Goal: Task Accomplishment & Management: Complete application form

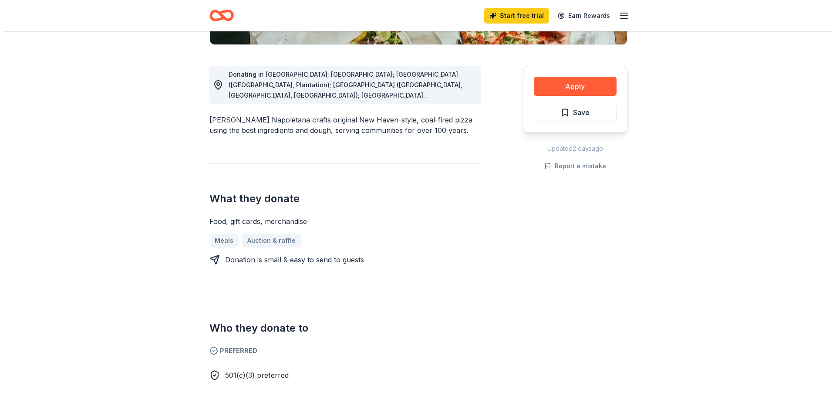
scroll to position [261, 0]
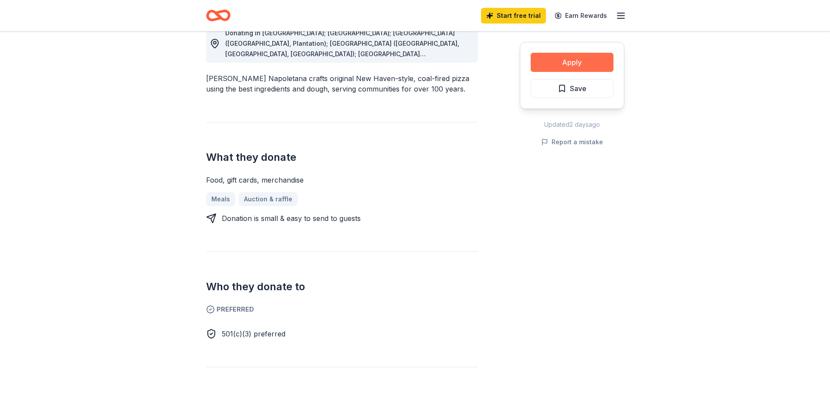
click at [570, 61] on button "Apply" at bounding box center [571, 62] width 83 height 19
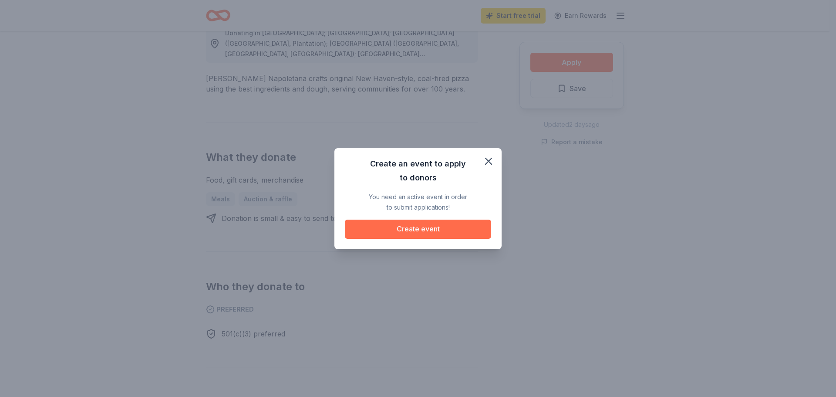
click at [426, 228] on button "Create event" at bounding box center [418, 229] width 146 height 19
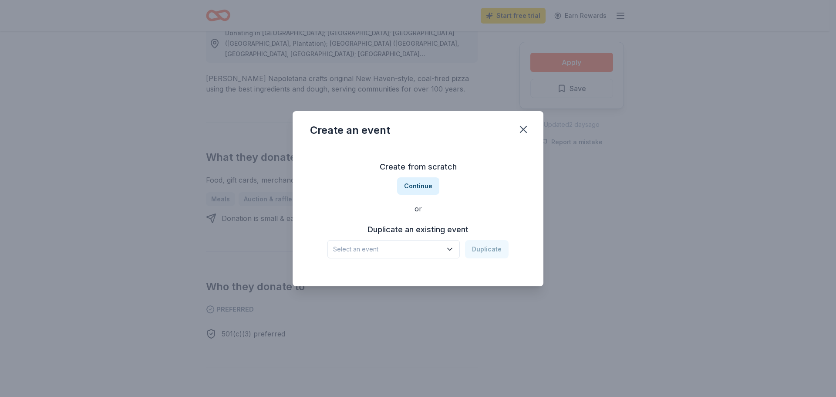
click at [457, 244] on button "Select an event" at bounding box center [394, 249] width 132 height 18
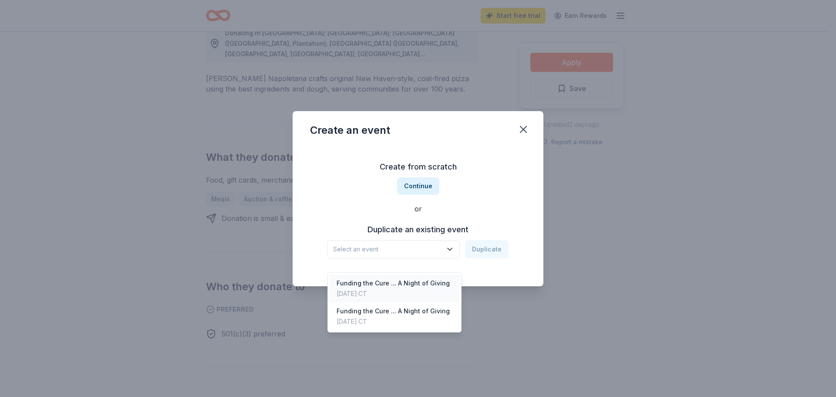
click at [422, 278] on div "Funding the Cure ... A Night of Giving" at bounding box center [393, 283] width 113 height 10
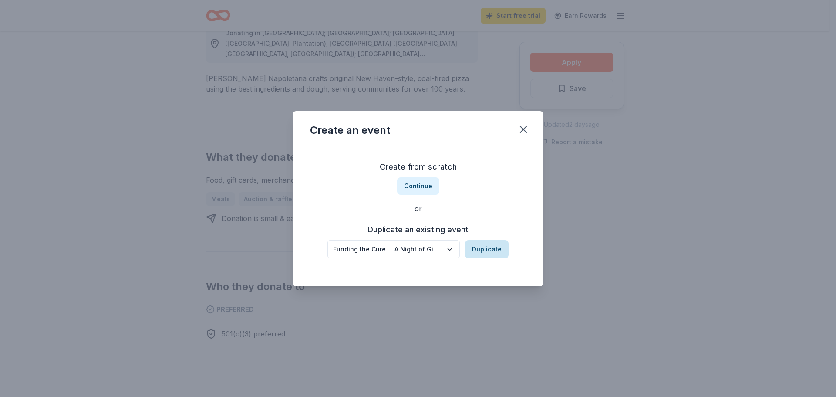
click at [486, 247] on button "Duplicate" at bounding box center [487, 249] width 44 height 18
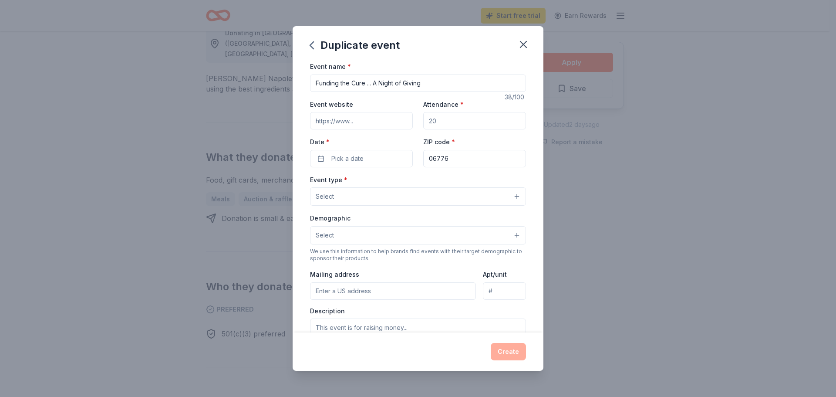
click at [445, 122] on input "Attendance *" at bounding box center [474, 120] width 103 height 17
type input "100"
click at [365, 159] on button "Pick a date" at bounding box center [361, 158] width 103 height 17
click at [404, 179] on button "Go to next month" at bounding box center [407, 182] width 12 height 12
click at [340, 251] on button "14" at bounding box center [344, 253] width 16 height 16
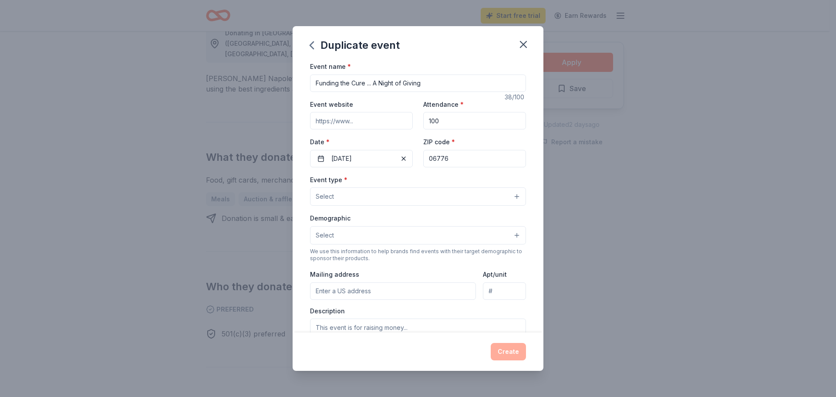
click at [360, 197] on button "Select" at bounding box center [418, 196] width 216 height 18
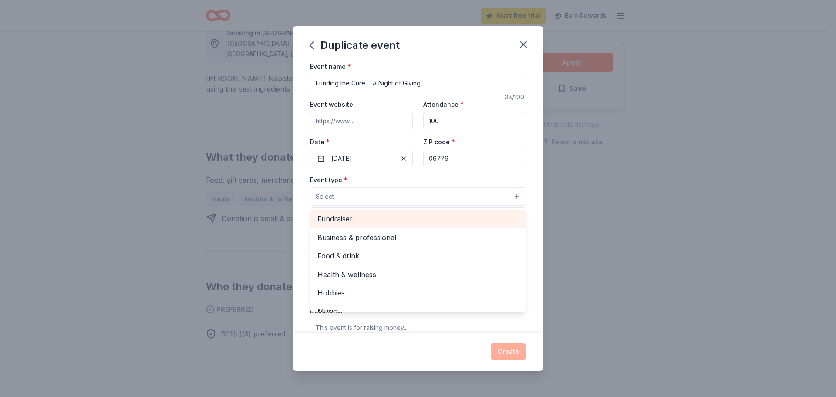
click at [345, 217] on span "Fundraiser" at bounding box center [418, 218] width 201 height 11
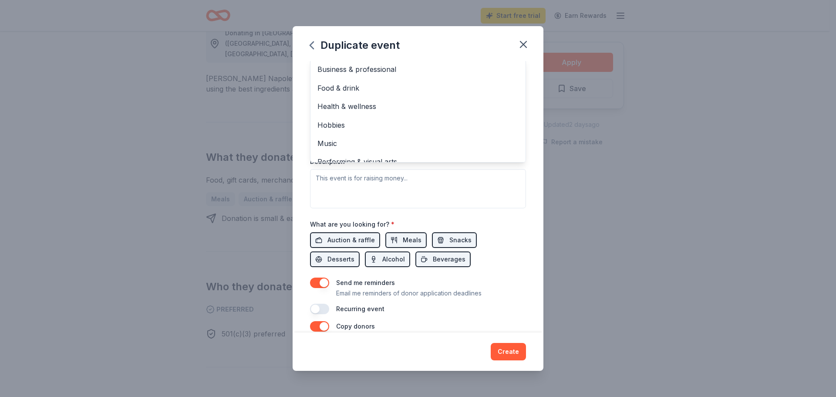
click at [371, 178] on div "Event type * Fundraiser Business & professional Food & drink Health & wellness …" at bounding box center [418, 116] width 216 height 184
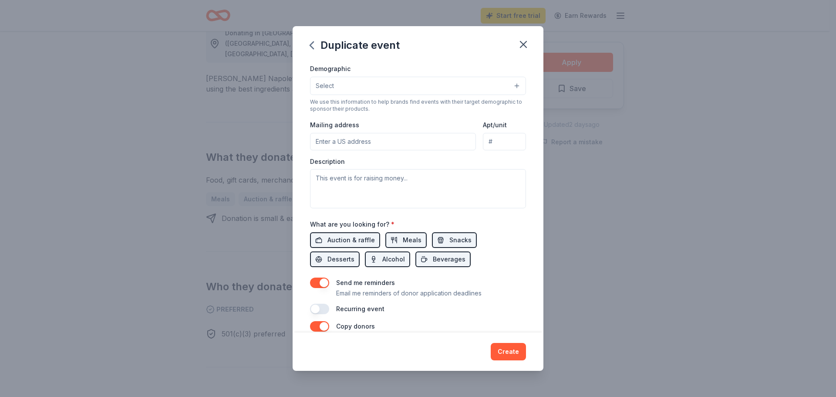
scroll to position [0, 0]
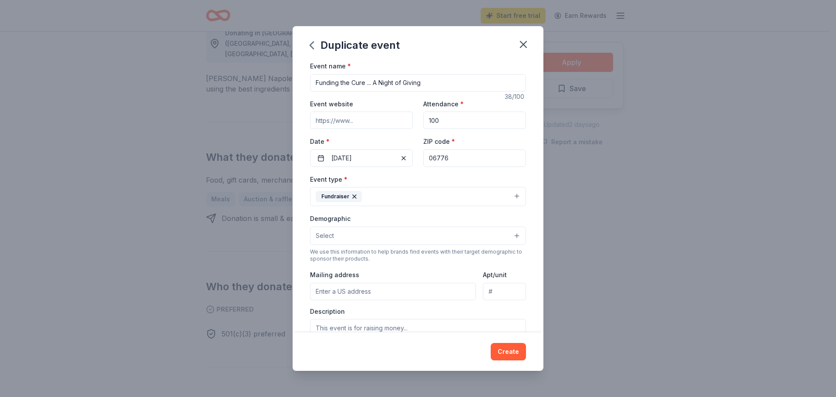
click at [354, 235] on button "Select" at bounding box center [418, 235] width 216 height 18
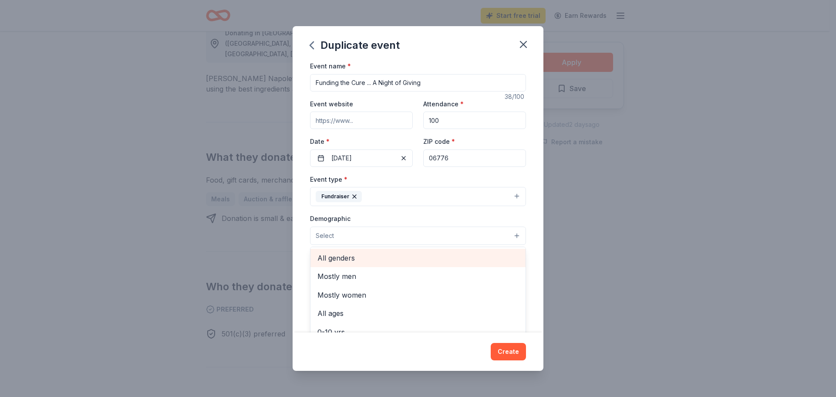
click at [338, 255] on span "All genders" at bounding box center [418, 257] width 201 height 11
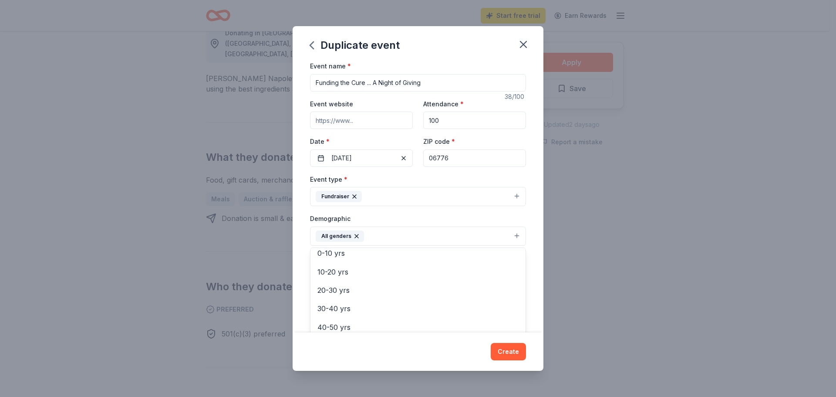
scroll to position [122, 0]
click at [532, 233] on div "Event name * Funding the Cure ... A Night of Giving 38 /100 Event website Atten…" at bounding box center [418, 196] width 251 height 271
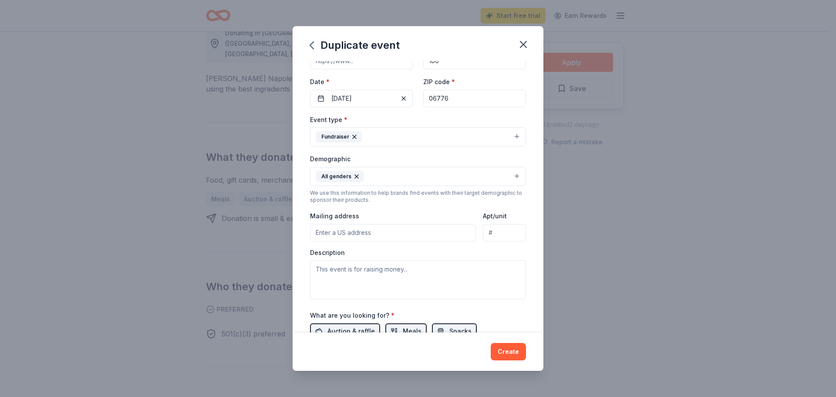
scroll to position [96, 0]
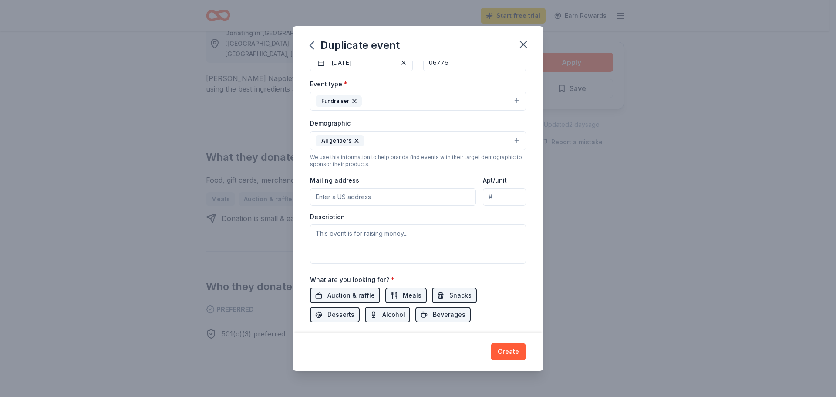
click at [369, 203] on input "Mailing address" at bounding box center [393, 196] width 166 height 17
drag, startPoint x: 371, startPoint y: 199, endPoint x: 261, endPoint y: 189, distance: 110.2
click at [261, 189] on div "Duplicate event Event name * Funding the Cure ... A Night of Giving 38 /100 Eve…" at bounding box center [418, 198] width 836 height 397
click at [385, 200] on input "[STREET_ADDRESS]" at bounding box center [393, 196] width 166 height 17
type input "[STREET_ADDRESS]"
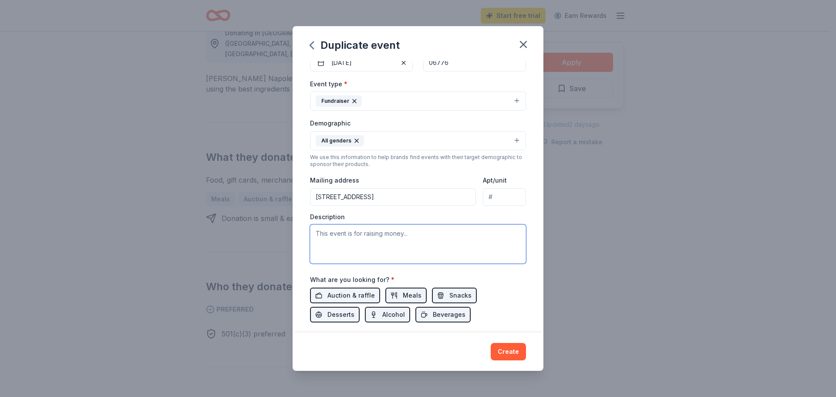
click at [377, 234] on textarea at bounding box center [418, 243] width 216 height 39
click at [352, 294] on span "Auction & raffle" at bounding box center [351, 295] width 47 height 10
click at [403, 296] on span "Meals" at bounding box center [412, 295] width 19 height 10
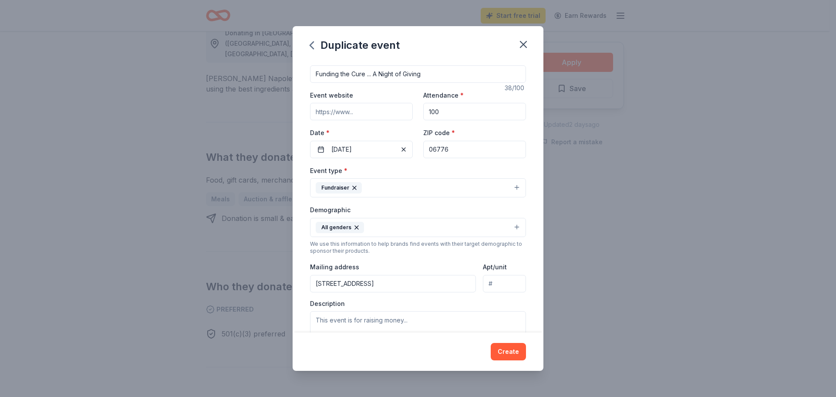
scroll to position [0, 0]
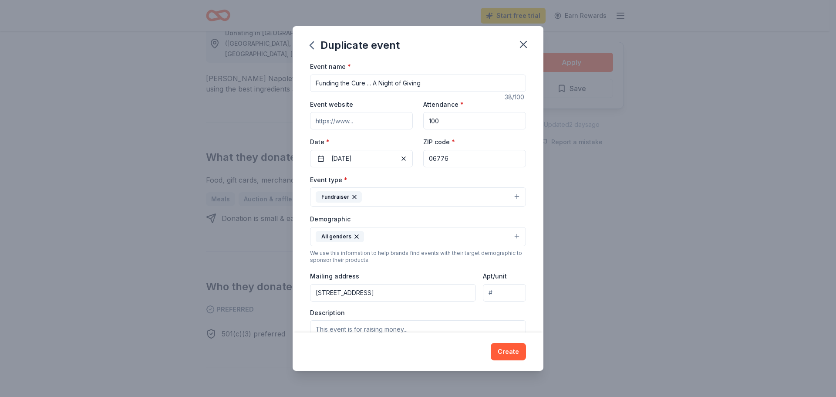
click at [326, 121] on input "Event website" at bounding box center [361, 120] width 103 height 17
paste input "[URL][DOMAIN_NAME]"
type input "[URL][DOMAIN_NAME]"
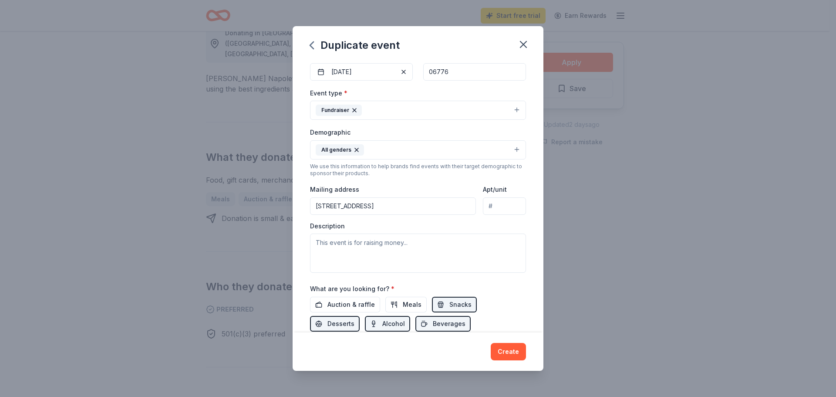
scroll to position [87, 0]
click at [378, 250] on textarea at bounding box center [418, 252] width 216 height 39
paste textarea "ALL proceeds from the evening’s Raffle Tickets, Silent Auction & Sponsorships w…"
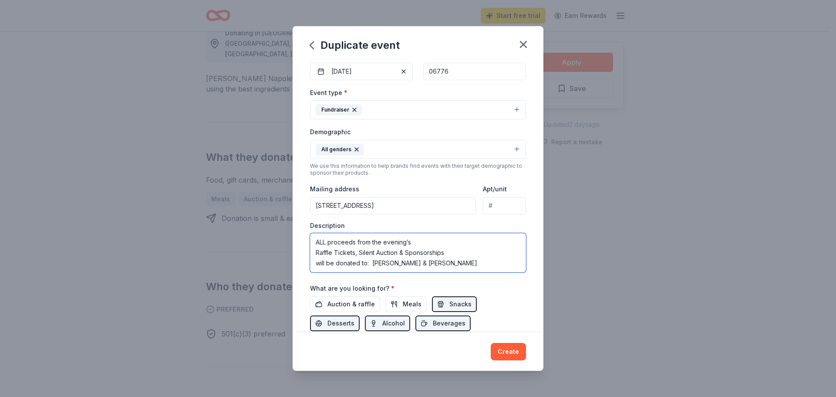
click at [481, 262] on textarea "ALL proceeds from the evening’s Raffle Tickets, Silent Auction & Sponsorships w…" at bounding box center [418, 252] width 216 height 39
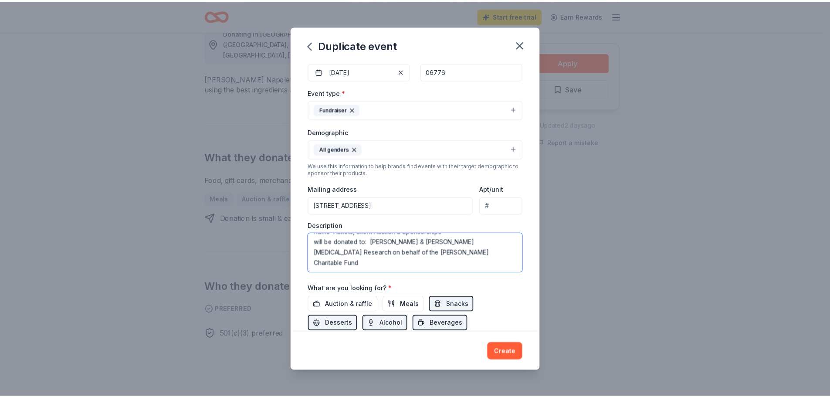
scroll to position [10, 0]
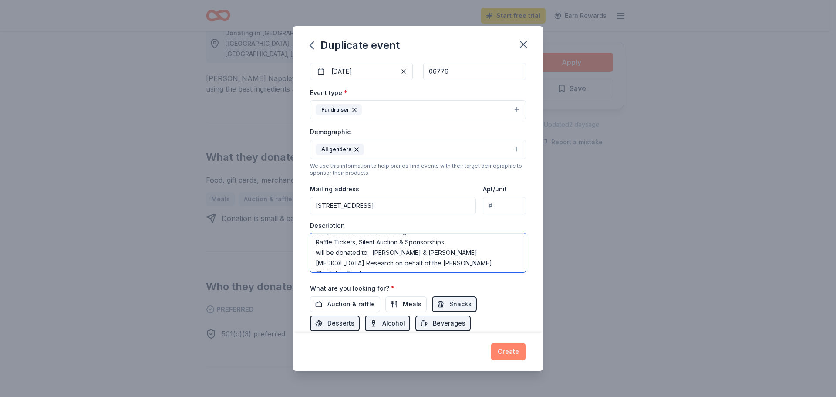
type textarea "ALL proceeds from the evening’s Raffle Tickets, Silent Auction & Sponsorships w…"
click at [507, 351] on button "Create" at bounding box center [508, 351] width 35 height 17
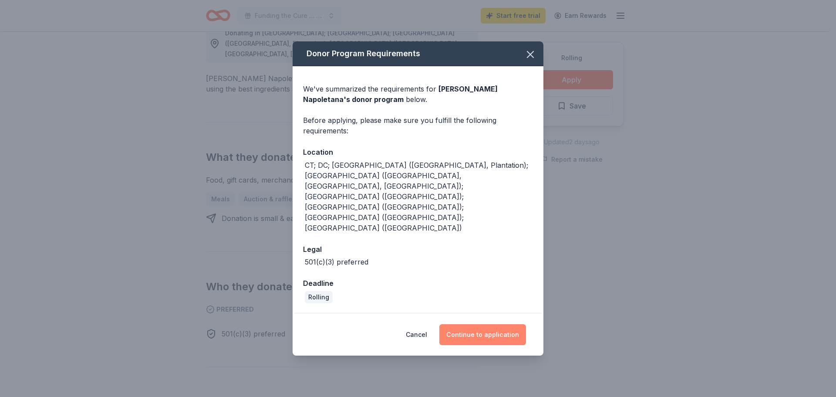
click at [487, 324] on button "Continue to application" at bounding box center [482, 334] width 87 height 21
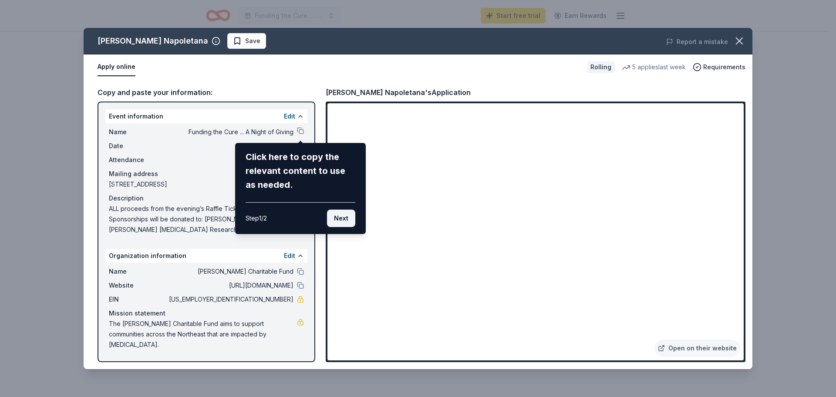
click at [341, 215] on button "Next" at bounding box center [341, 217] width 28 height 17
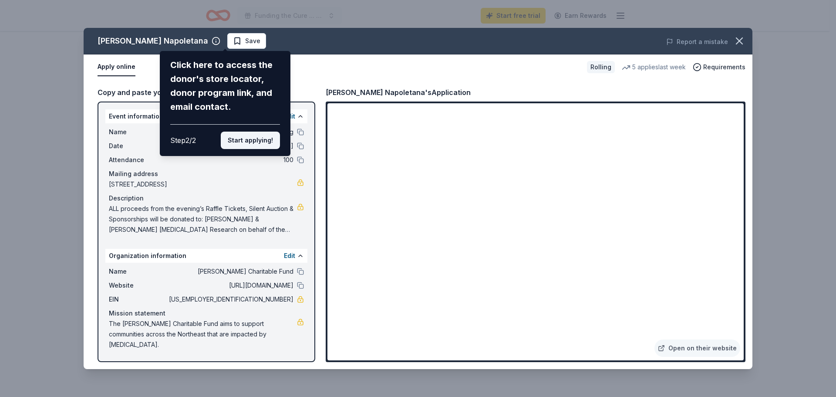
click at [239, 138] on button "Start applying!" at bounding box center [250, 140] width 59 height 17
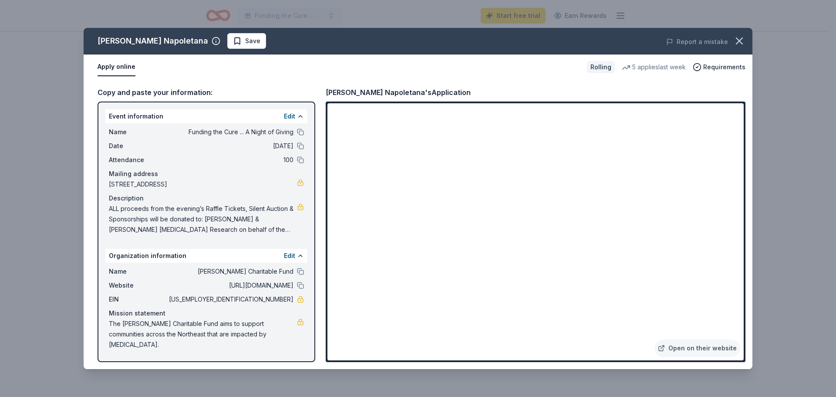
click at [573, 246] on div "[PERSON_NAME] Napoletana Save Report a mistake Apply online Rolling 5 applies l…" at bounding box center [418, 198] width 669 height 341
drag, startPoint x: 524, startPoint y: 165, endPoint x: 607, endPoint y: 201, distance: 90.1
click at [527, 166] on div "[PERSON_NAME] Napoletana Save Report a mistake Apply online Rolling 5 applies l…" at bounding box center [418, 198] width 669 height 341
click at [689, 347] on div "[PERSON_NAME] Napoletana Save Report a mistake Apply online Rolling 5 applies l…" at bounding box center [418, 198] width 669 height 341
click at [247, 40] on span "Save" at bounding box center [246, 41] width 27 height 10
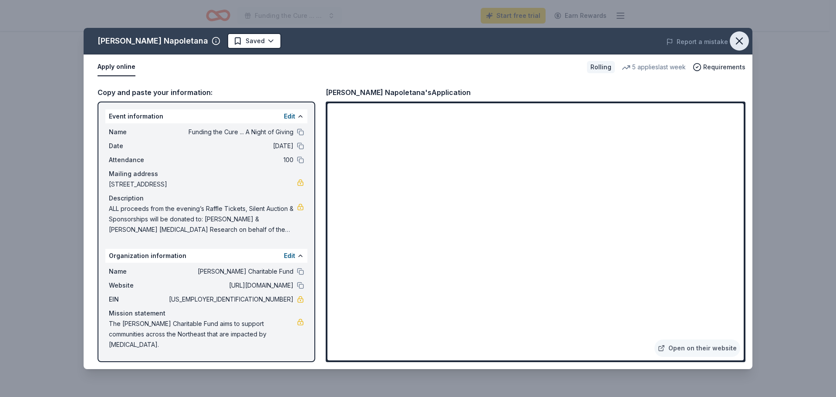
click at [740, 40] on icon "button" at bounding box center [739, 41] width 12 height 12
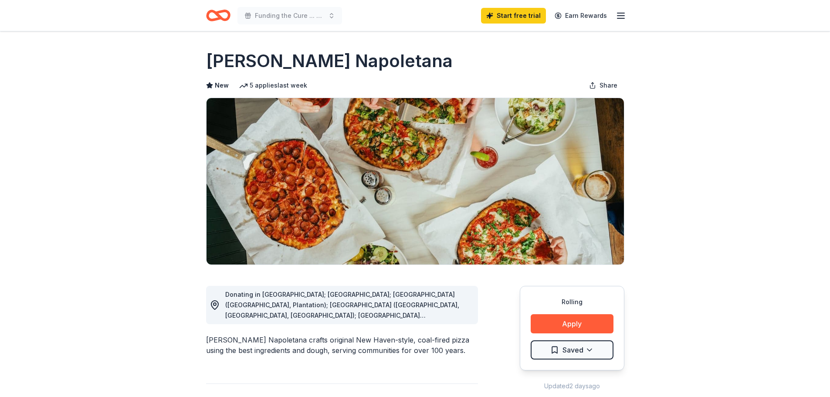
click at [618, 15] on icon "button" at bounding box center [620, 15] width 10 height 10
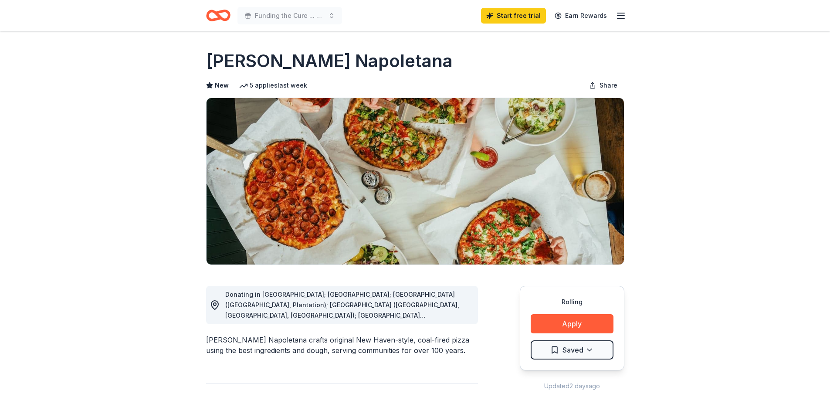
click at [217, 11] on icon "Home" at bounding box center [222, 15] width 14 height 9
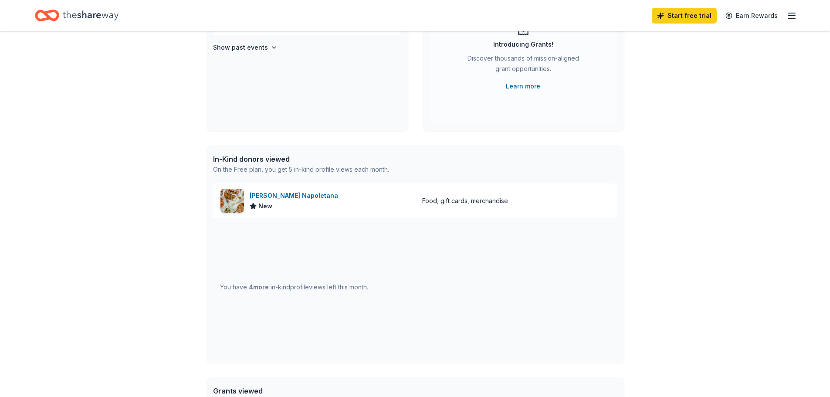
scroll to position [218, 0]
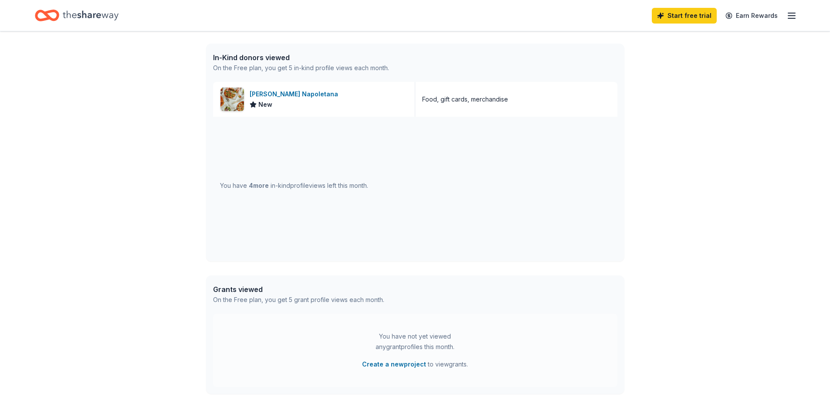
click at [256, 187] on span "4 more" at bounding box center [259, 185] width 20 height 7
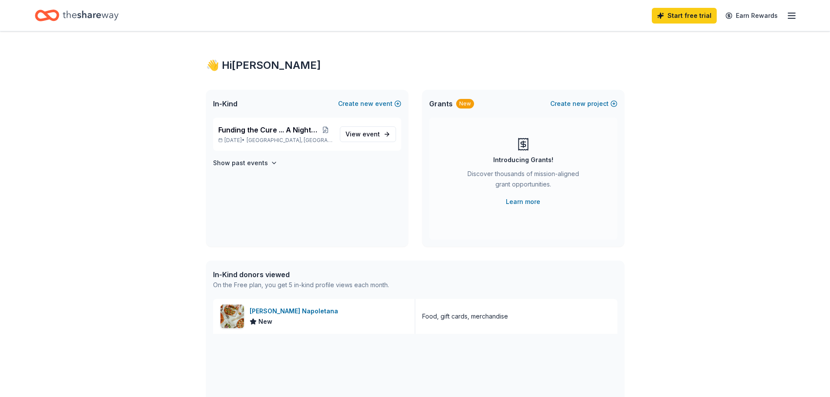
scroll to position [0, 0]
click at [84, 13] on icon "Home" at bounding box center [91, 16] width 56 height 18
click at [84, 14] on icon "Home" at bounding box center [91, 16] width 56 height 18
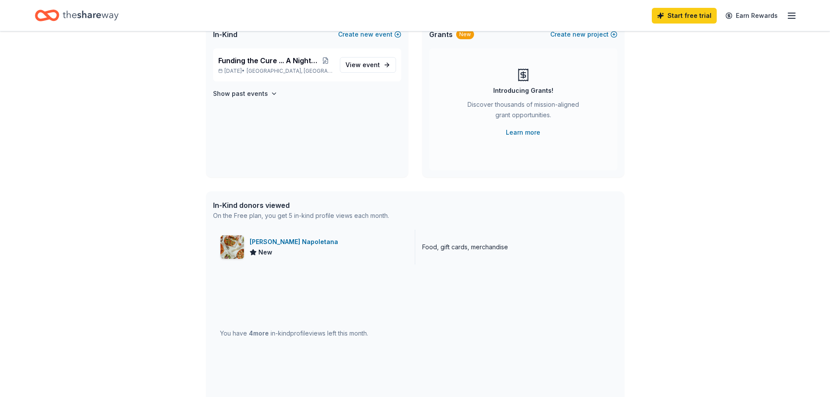
scroll to position [87, 0]
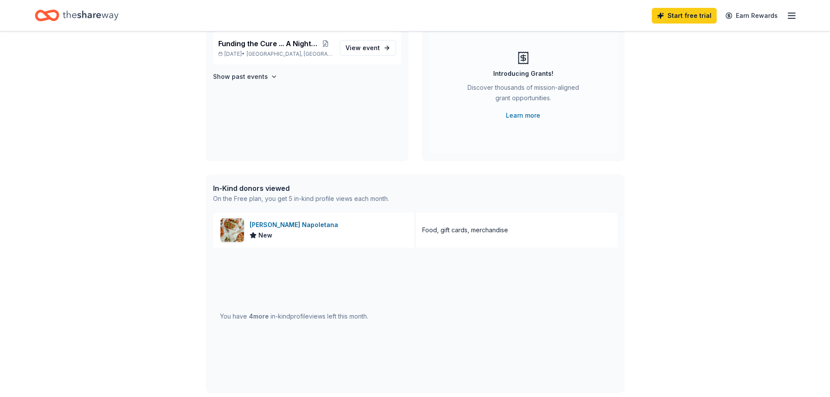
click at [272, 316] on div "You have 4 more in-kind profile views left this month." at bounding box center [294, 316] width 148 height 10
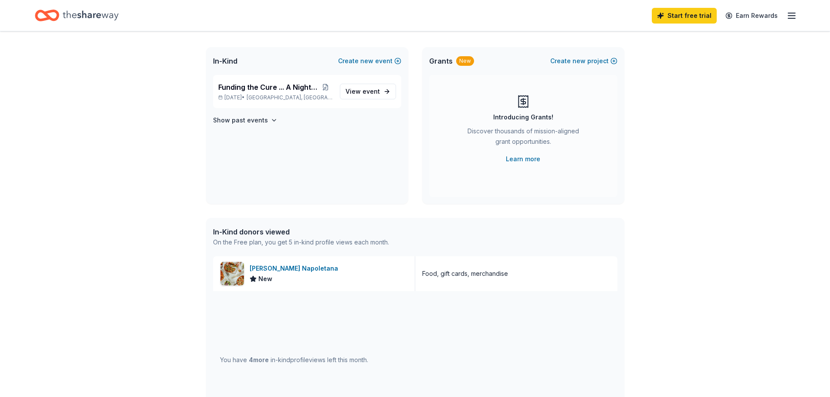
scroll to position [0, 0]
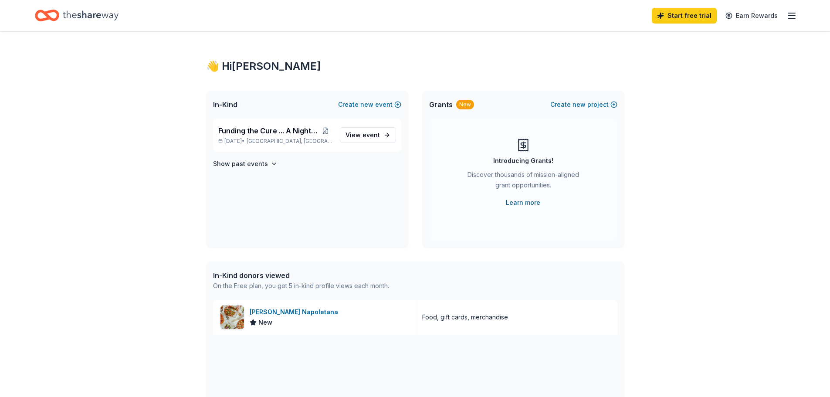
click at [521, 200] on link "Learn more" at bounding box center [523, 202] width 34 height 10
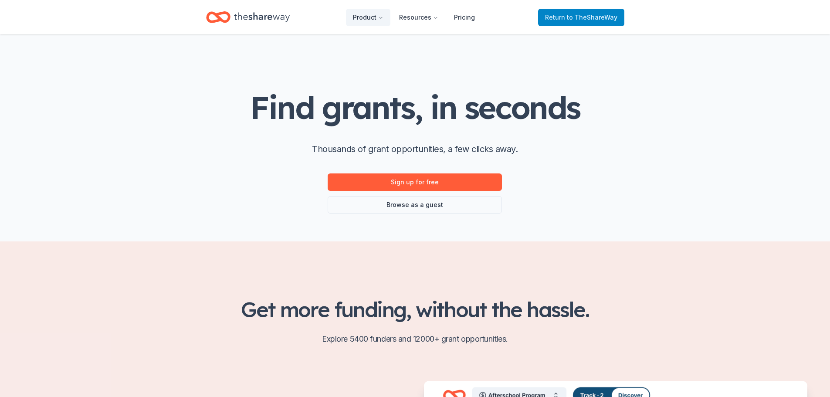
click at [571, 17] on span "to TheShareWay" at bounding box center [592, 17] width 51 height 7
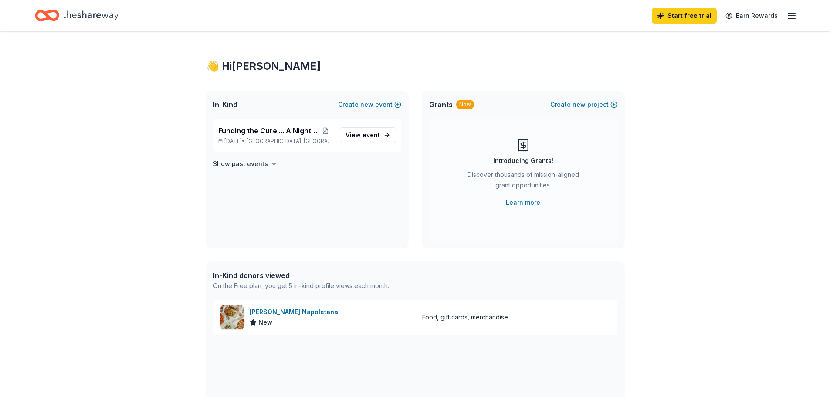
click at [791, 17] on icon "button" at bounding box center [791, 15] width 10 height 10
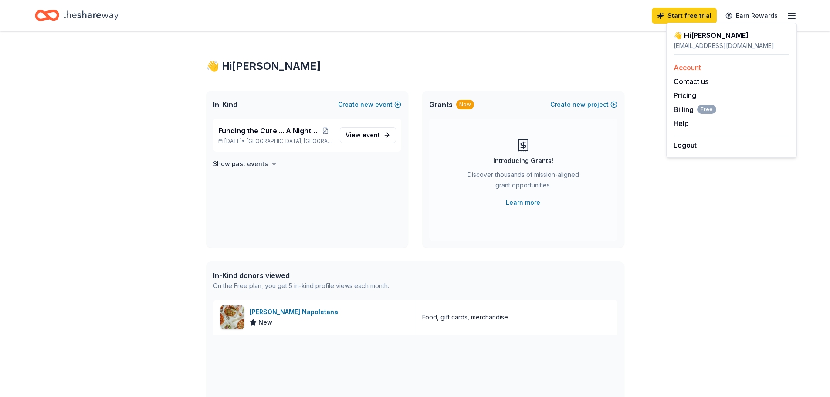
click at [681, 67] on link "Account" at bounding box center [686, 67] width 27 height 9
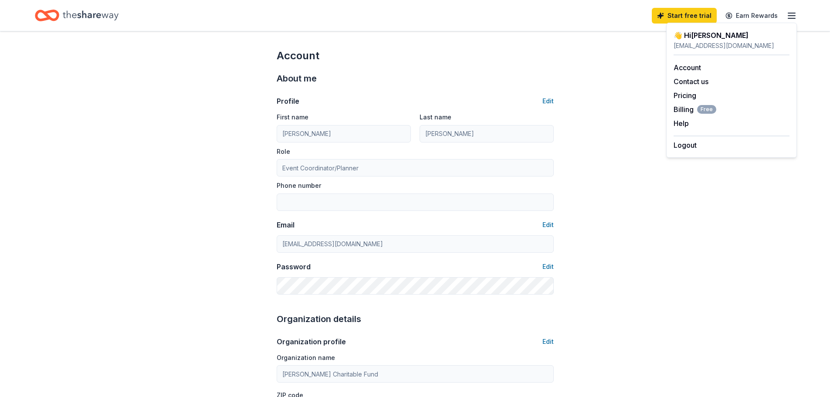
click at [65, 14] on icon "Home" at bounding box center [91, 15] width 56 height 10
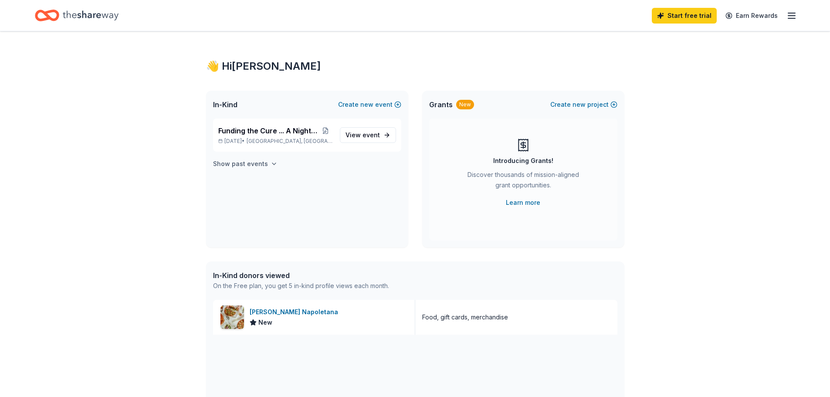
click at [264, 165] on button "Show past events" at bounding box center [245, 164] width 64 height 10
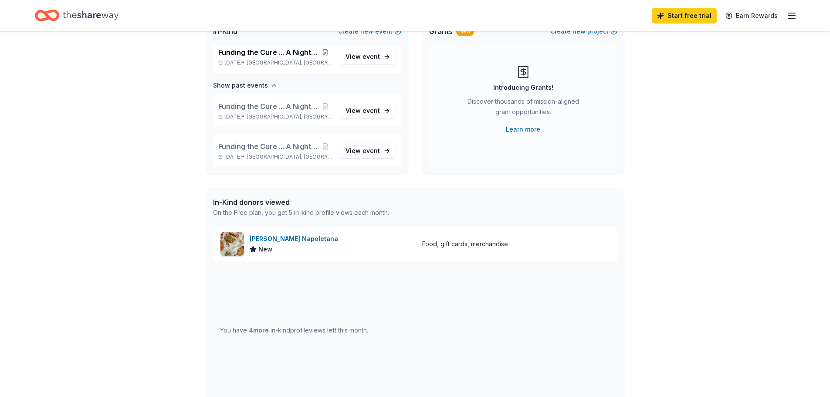
scroll to position [87, 0]
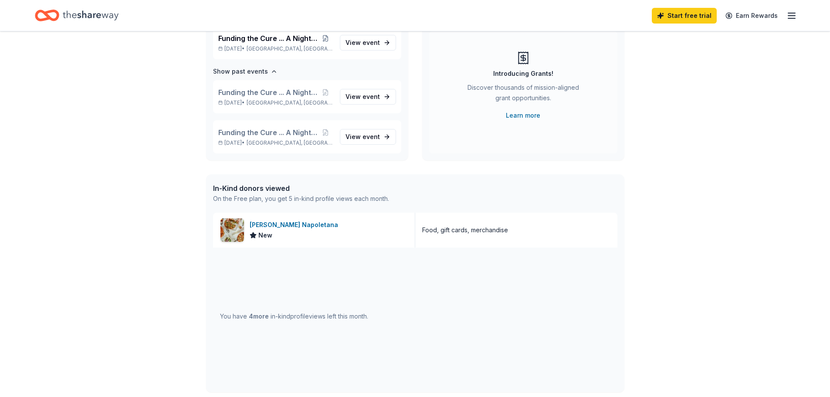
click at [284, 280] on div "You have 4 more in-kind profile views left this month." at bounding box center [415, 316] width 404 height 138
drag, startPoint x: 318, startPoint y: 277, endPoint x: 339, endPoint y: 274, distance: 21.1
click at [319, 277] on div "You have 4 more in-kind profile views left this month." at bounding box center [415, 316] width 404 height 138
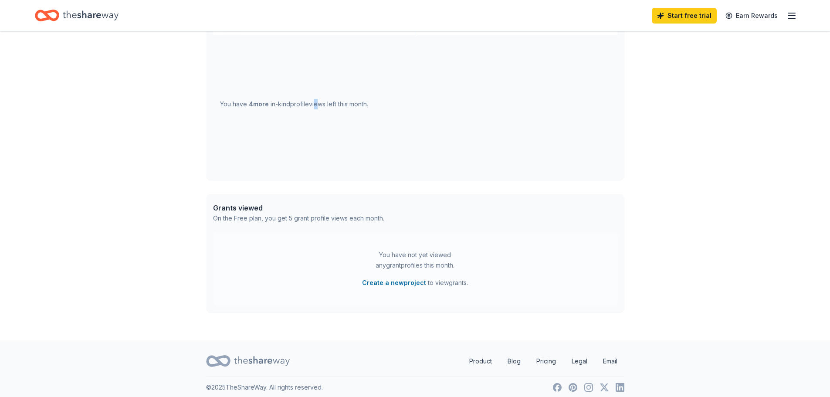
scroll to position [305, 0]
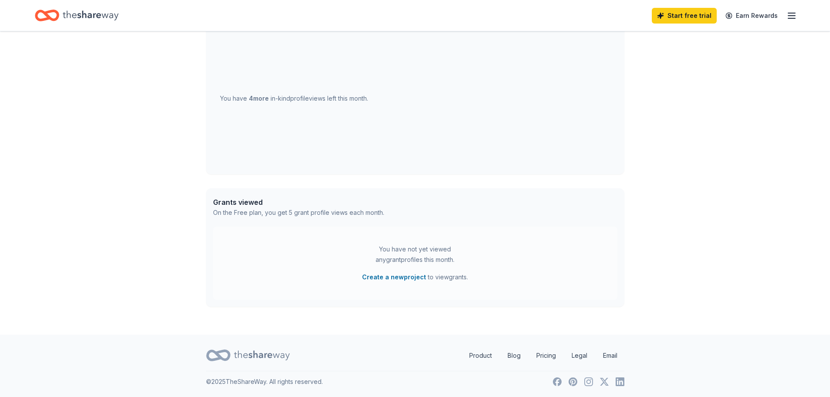
click at [466, 150] on div "You have 4 more in-kind profile views left this month." at bounding box center [415, 99] width 404 height 138
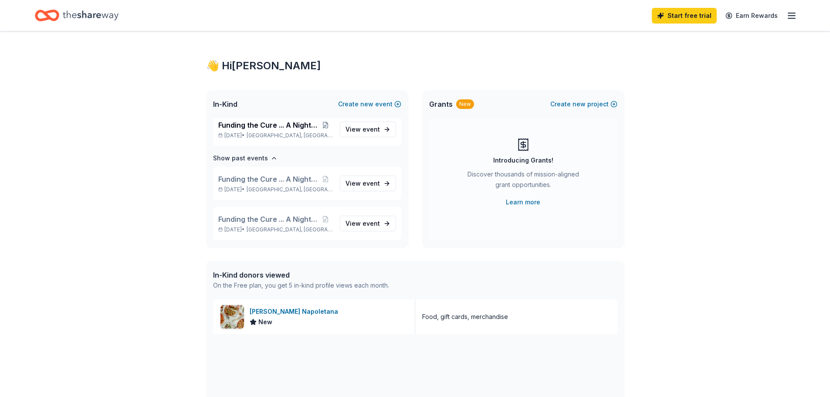
scroll to position [0, 0]
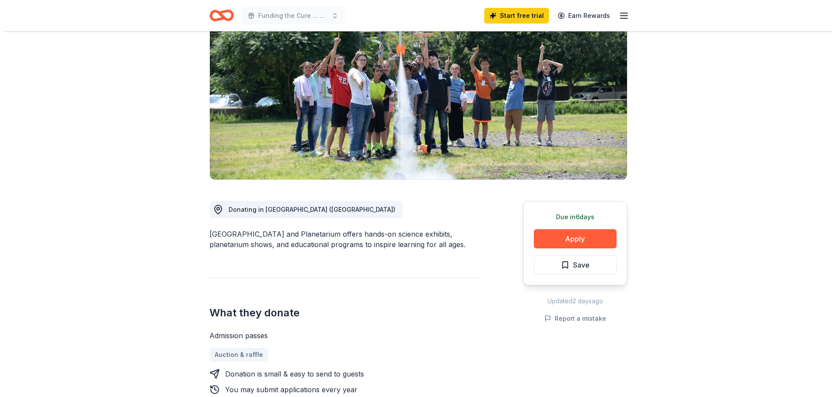
scroll to position [87, 0]
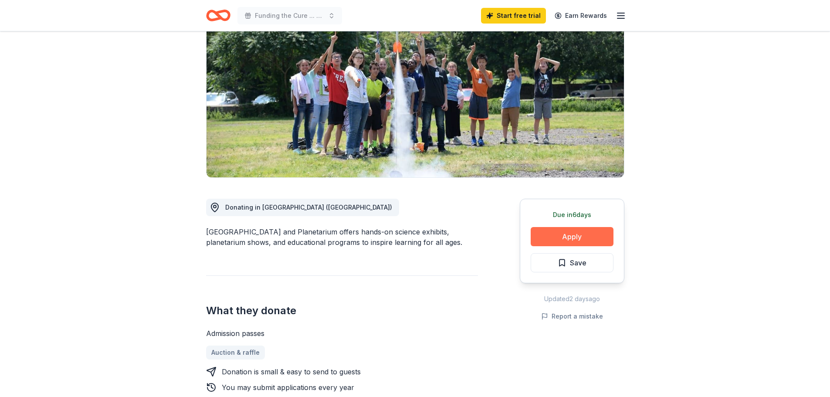
click at [569, 237] on button "Apply" at bounding box center [571, 236] width 83 height 19
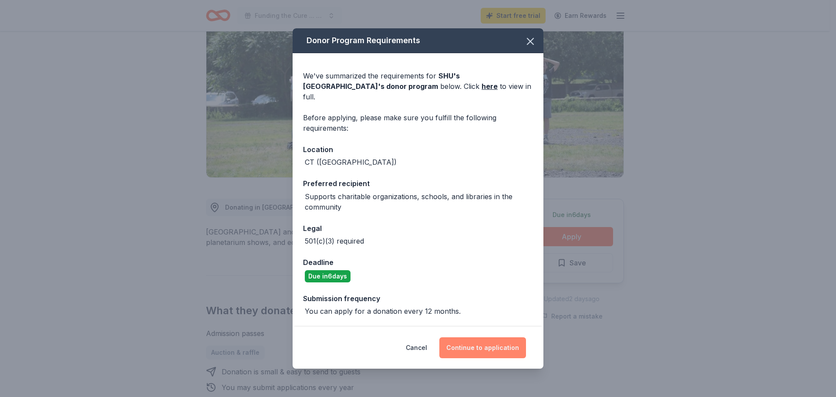
click at [486, 352] on button "Continue to application" at bounding box center [482, 347] width 87 height 21
